Goal: Information Seeking & Learning: Learn about a topic

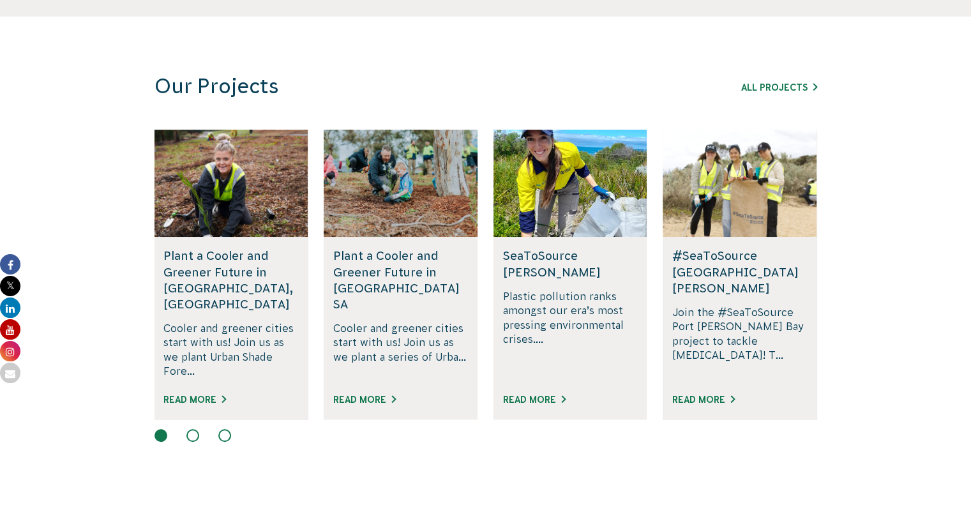
scroll to position [796, 0]
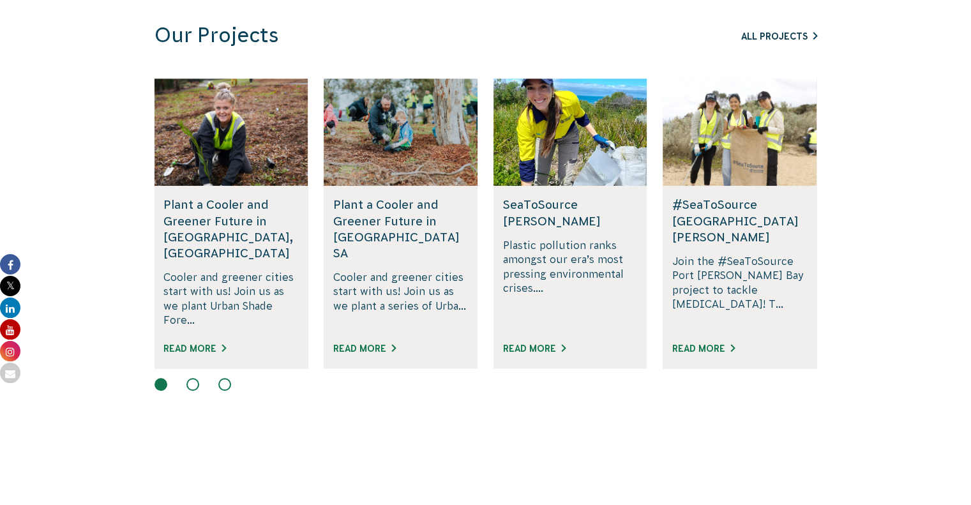
click at [795, 34] on link "All Projects" at bounding box center [779, 36] width 76 height 10
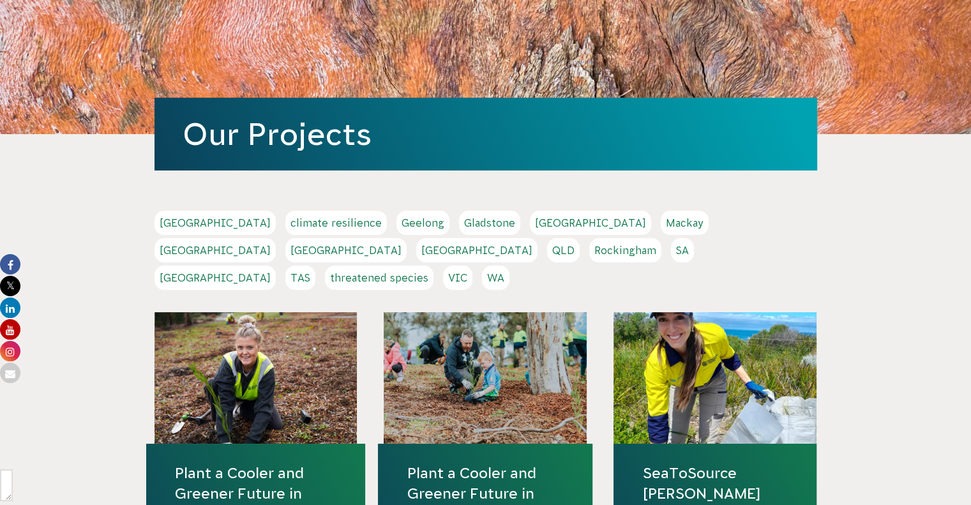
click at [579, 238] on link "QLD" at bounding box center [563, 250] width 33 height 24
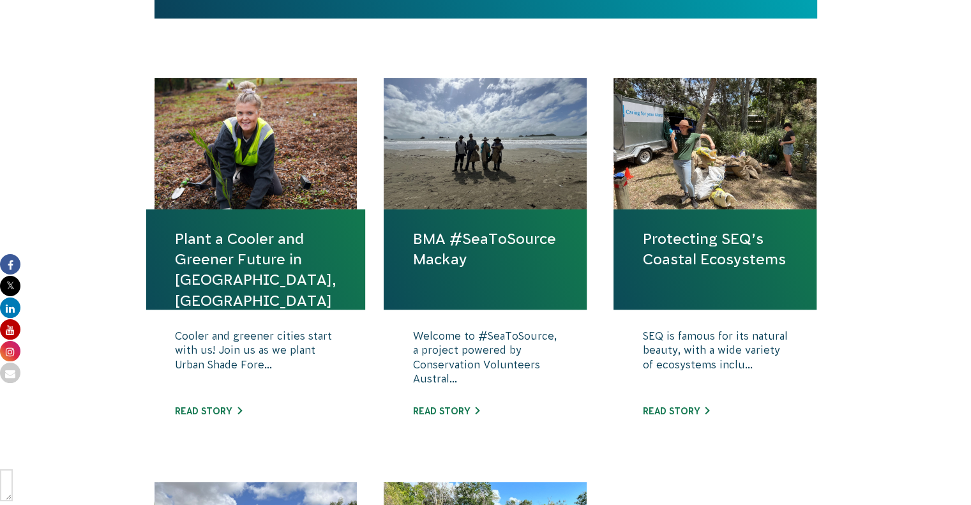
scroll to position [490, 0]
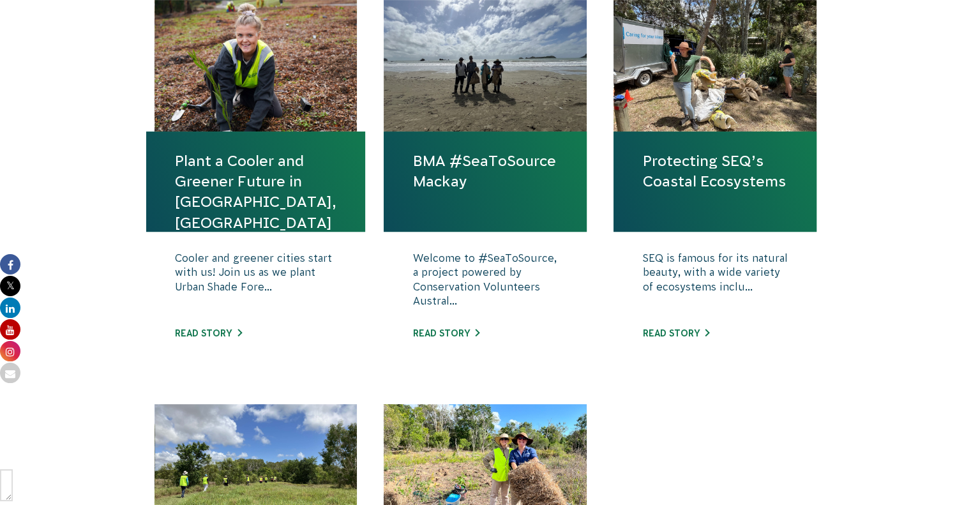
click at [771, 180] on link "Protecting SEQ’s Coastal Ecosystems" at bounding box center [714, 171] width 145 height 41
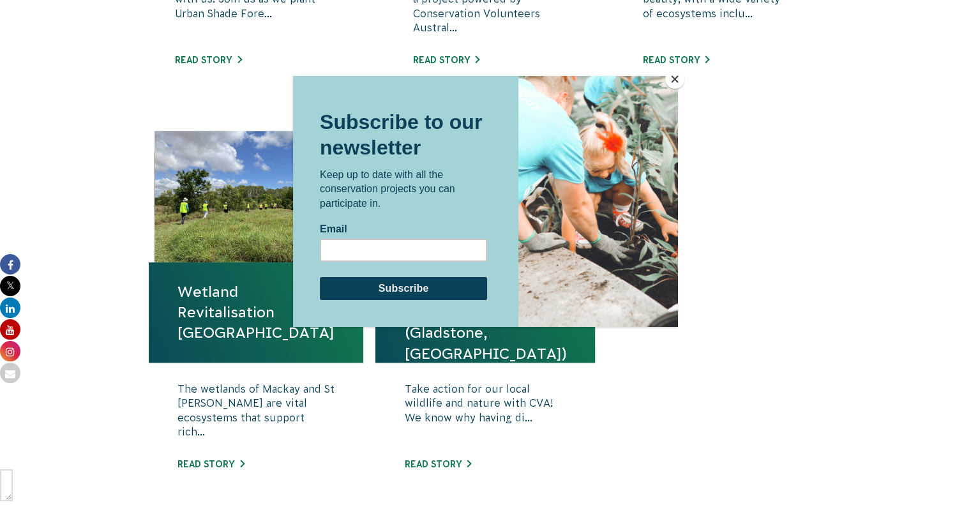
scroll to position [766, 0]
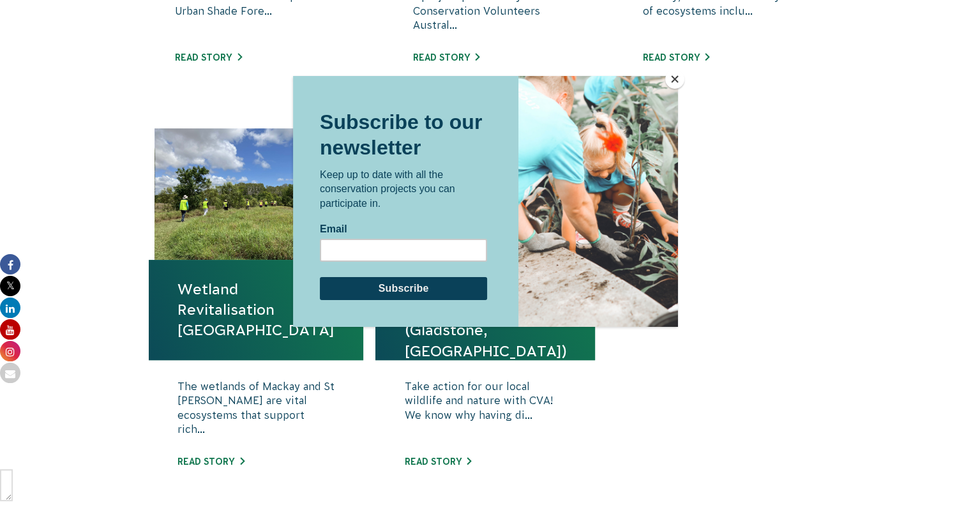
click at [673, 79] on button "Close" at bounding box center [674, 79] width 19 height 19
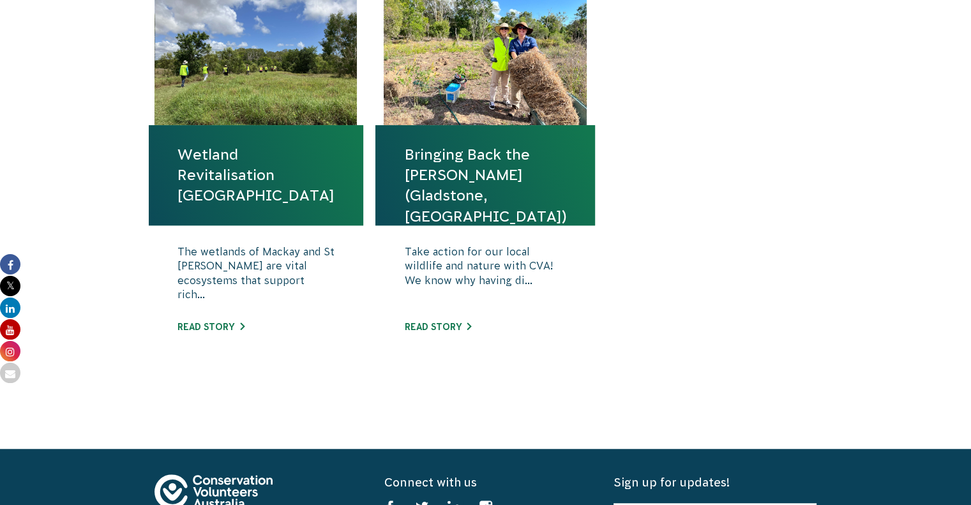
scroll to position [891, 0]
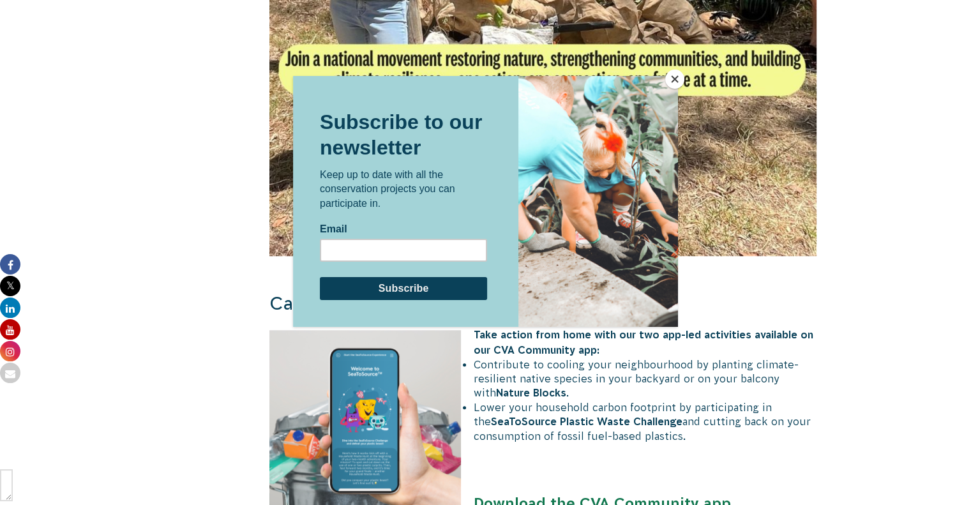
scroll to position [949, 0]
click at [676, 84] on button "Close" at bounding box center [674, 79] width 19 height 19
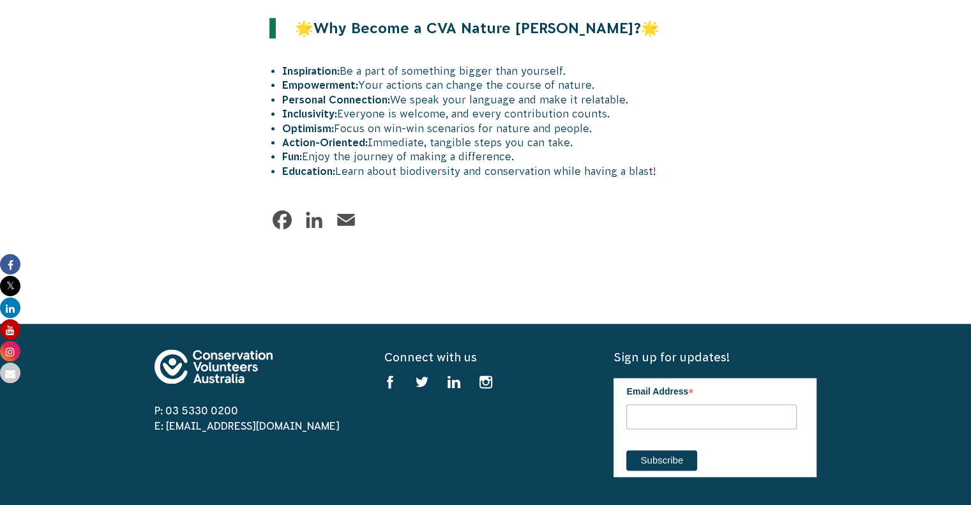
scroll to position [1620, 0]
